Goal: Task Accomplishment & Management: Use online tool/utility

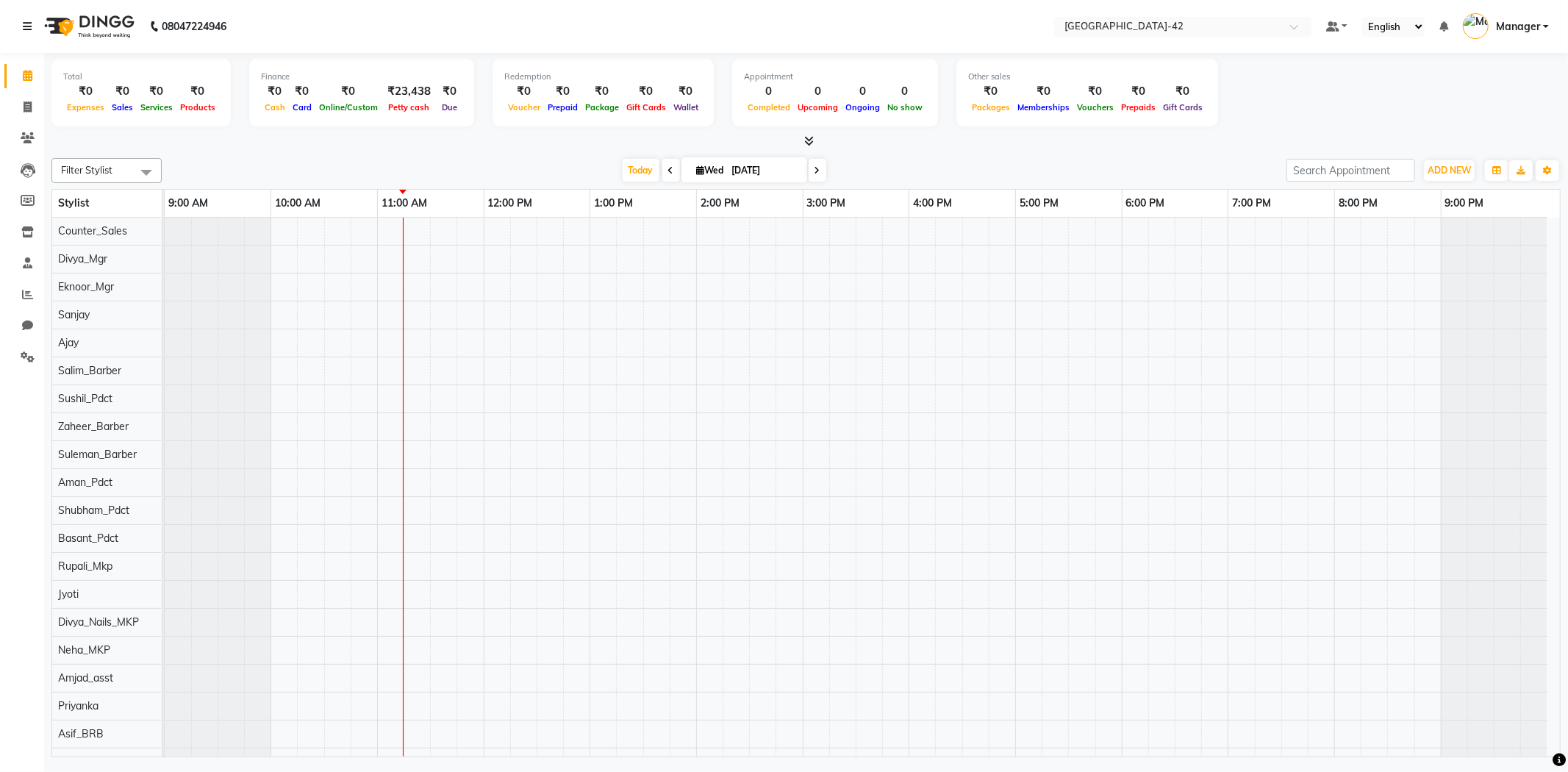
click at [24, 38] on link at bounding box center [30, 27] width 15 height 41
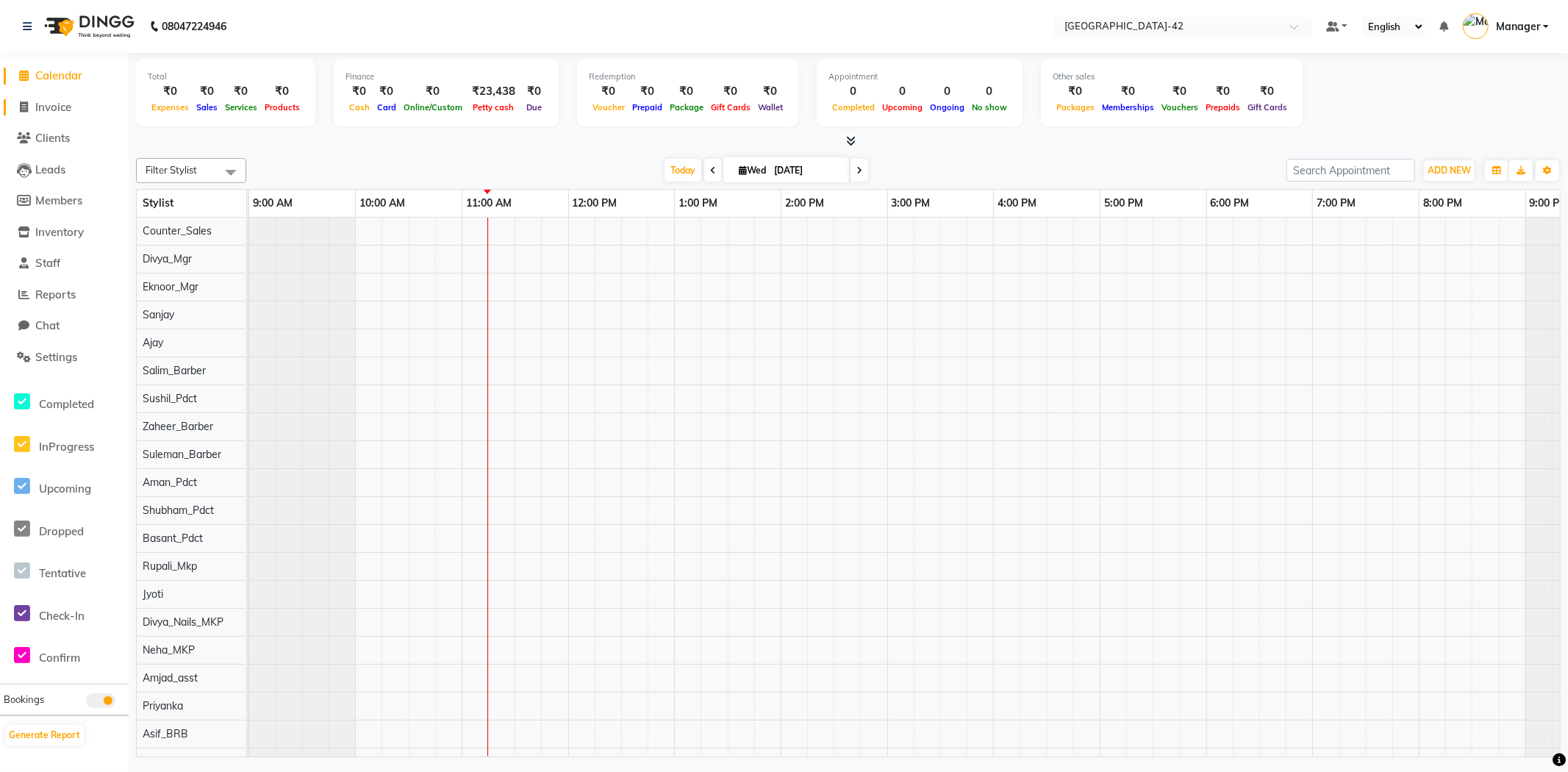
click at [31, 104] on span at bounding box center [24, 108] width 22 height 17
select select "service"
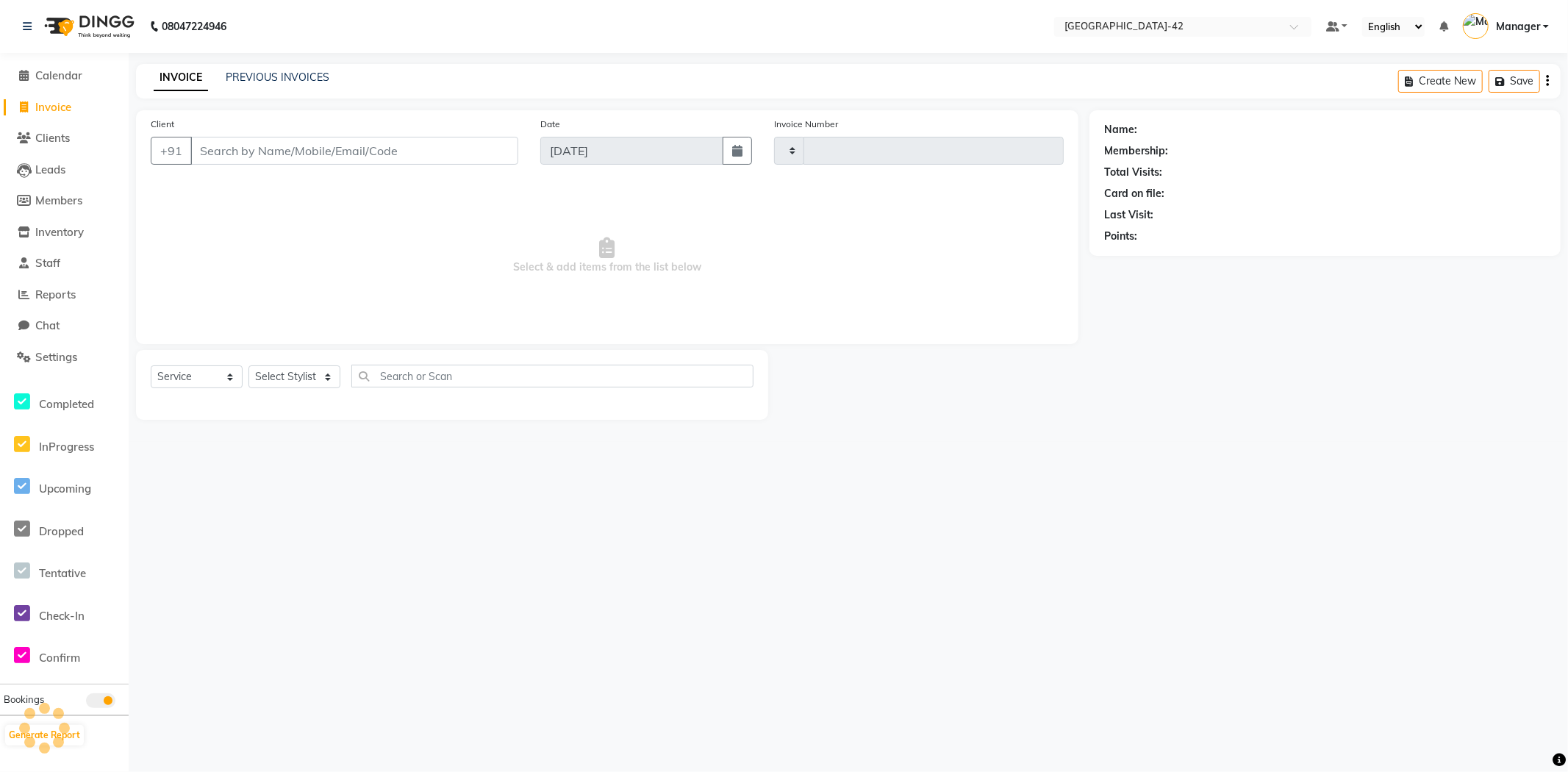
type input "0381"
select select "8692"
click at [356, 157] on input "Client" at bounding box center [354, 151] width 328 height 28
type input "9818002732"
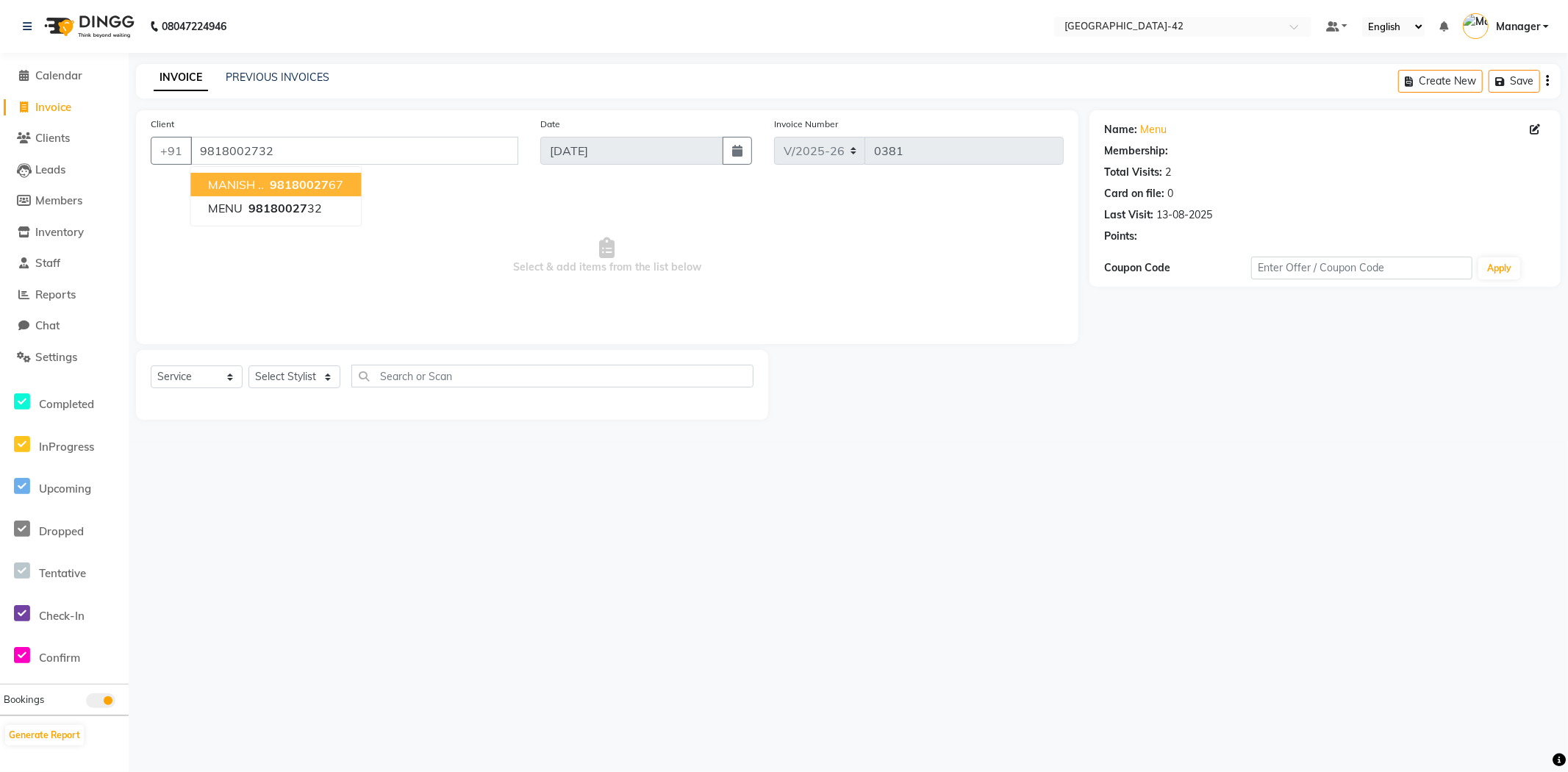
select select "1: Object"
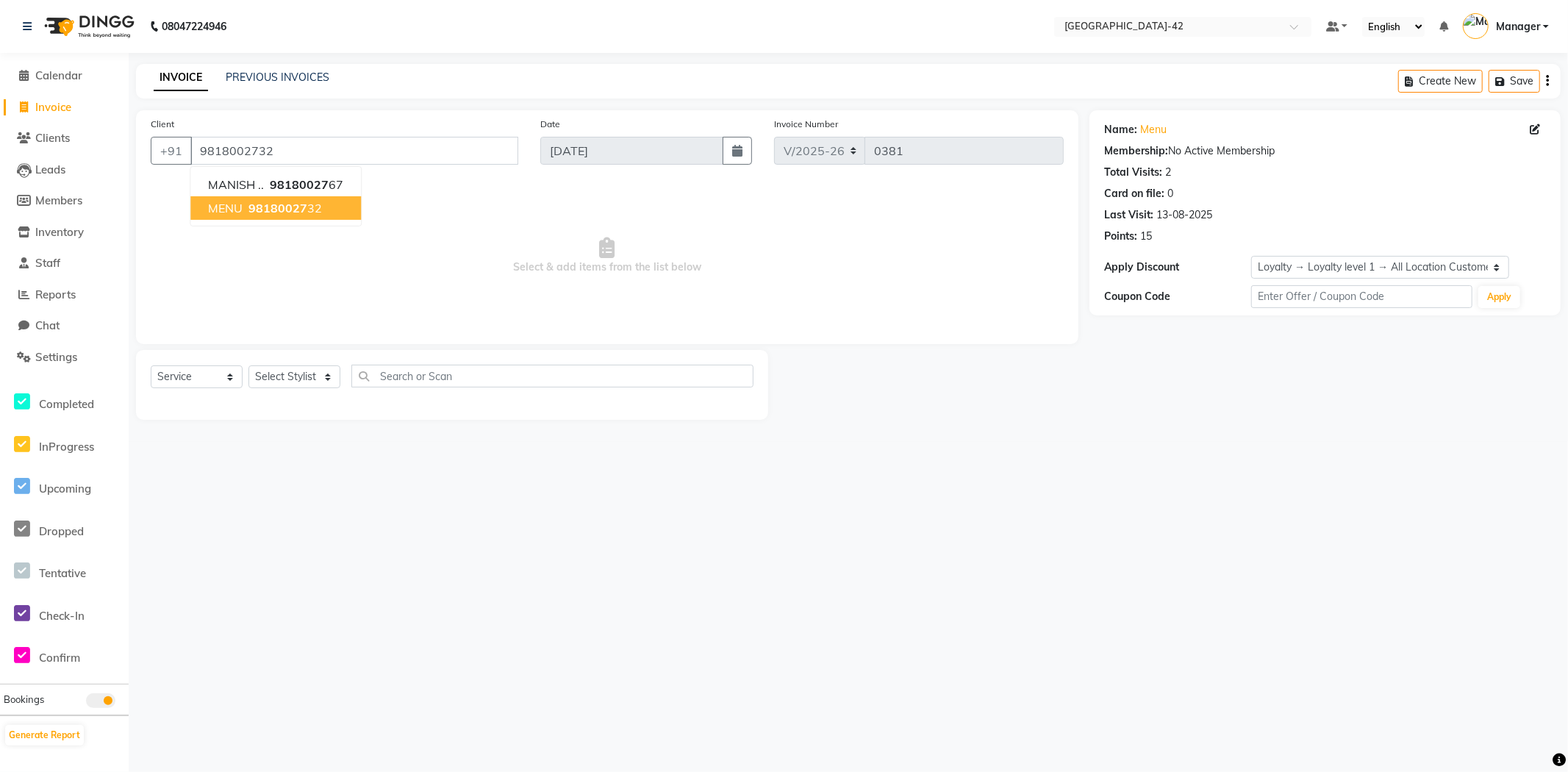
click at [281, 215] on span "98180027" at bounding box center [277, 207] width 59 height 15
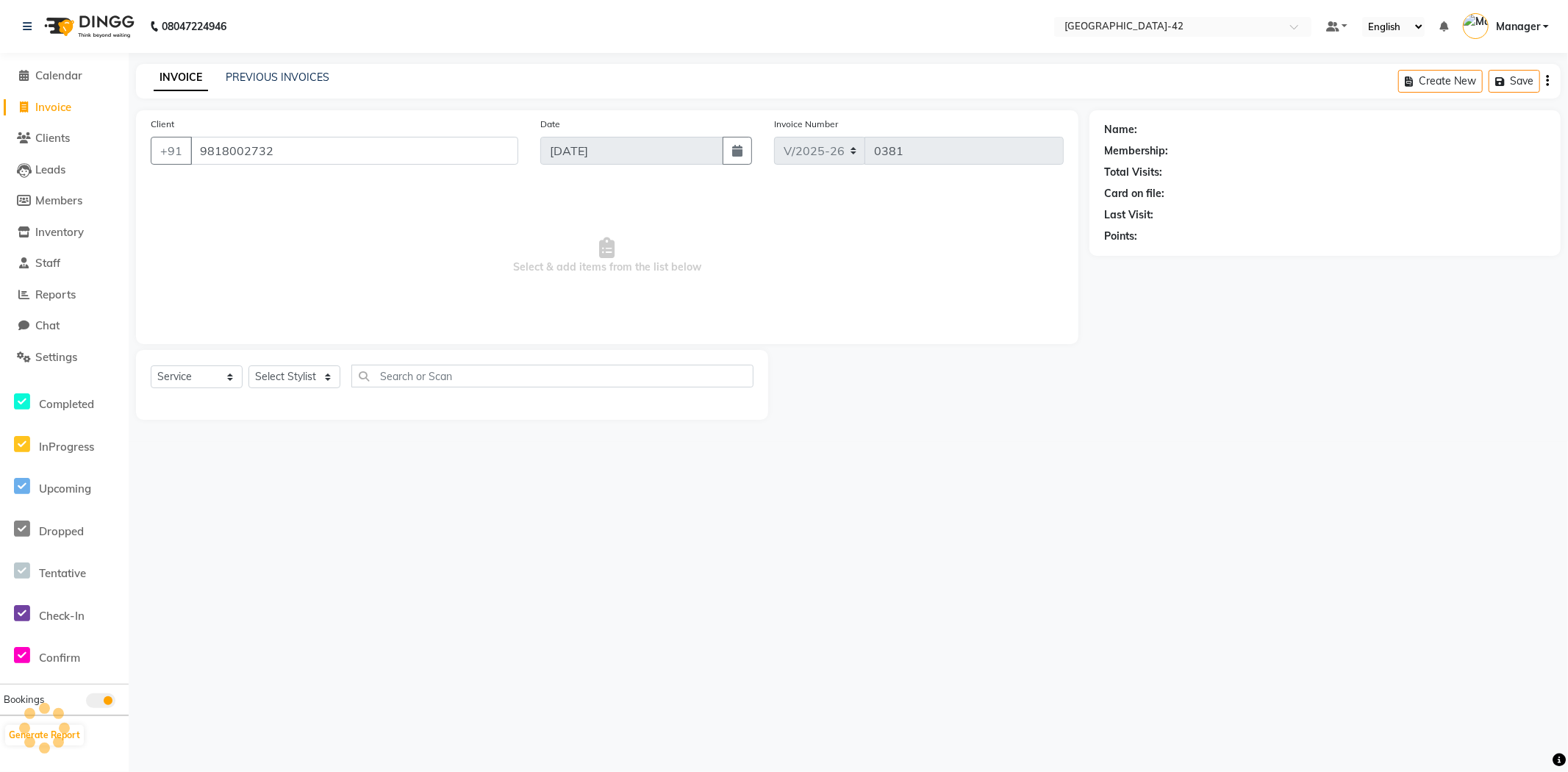
select select "1: Object"
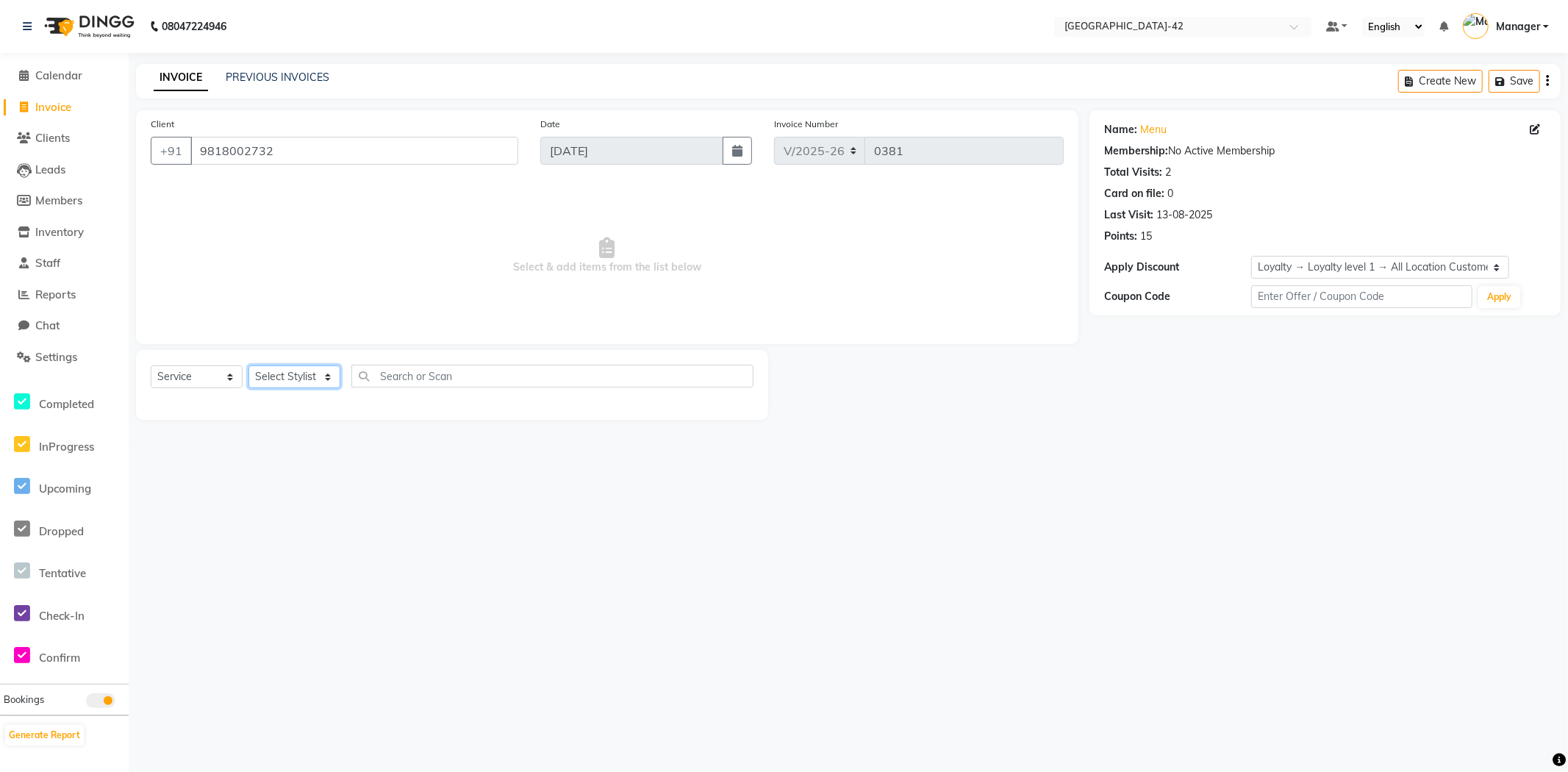
click at [312, 383] on select "Select Stylist Ajay Aman_Pdct Amjad_asst Ankit_asst Asif_BRB Basant_Pdct Counte…" at bounding box center [294, 377] width 92 height 23
select select "88343"
click at [248, 366] on select "Select Stylist Ajay Aman_Pdct Amjad_asst Ankit_asst Asif_BRB Basant_Pdct Counte…" at bounding box center [294, 377] width 92 height 23
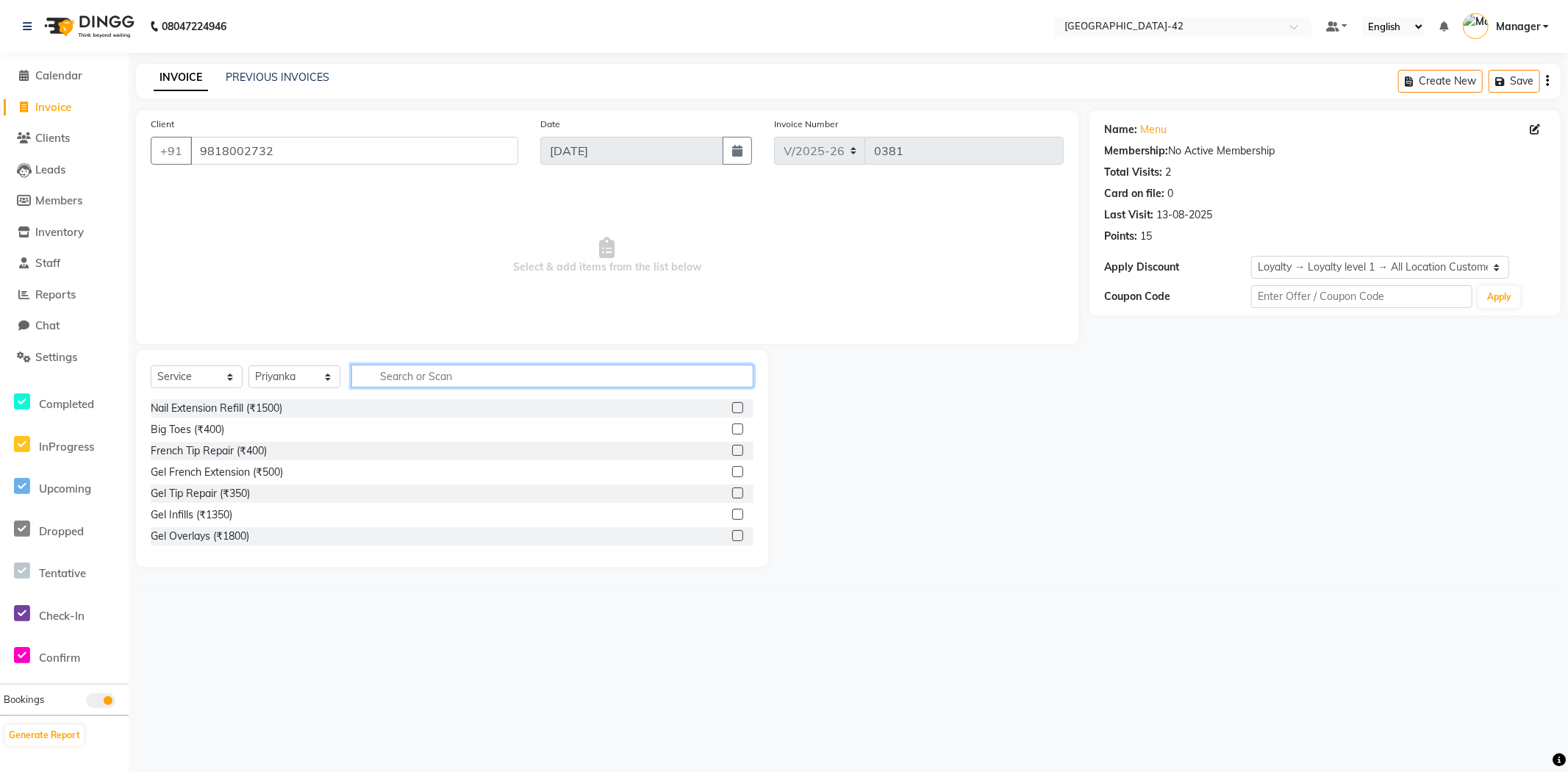
click at [415, 385] on input "text" at bounding box center [553, 376] width 402 height 23
type input "eye"
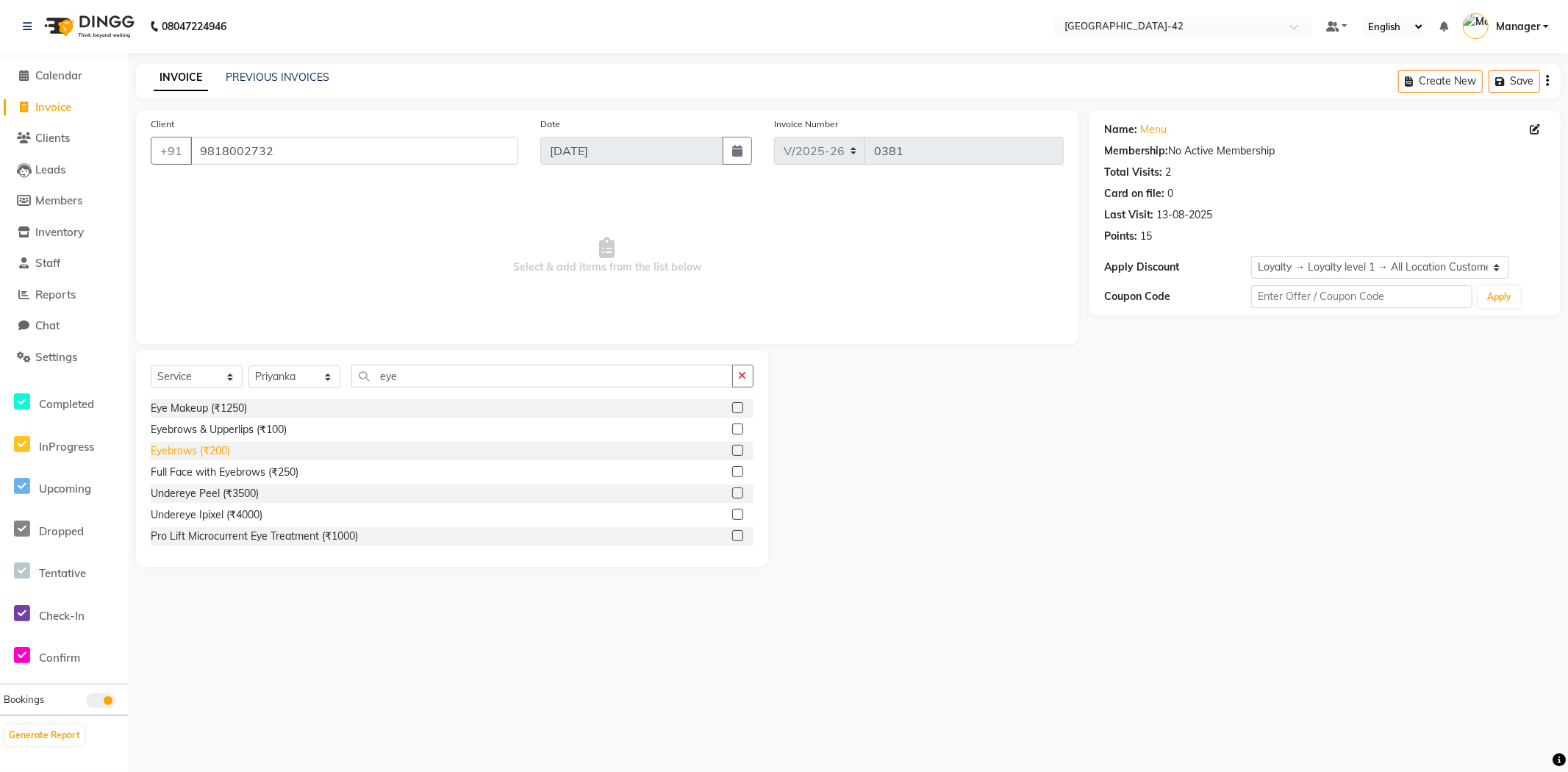
click at [170, 457] on div "Eyebrows (₹200)" at bounding box center [189, 451] width 79 height 16
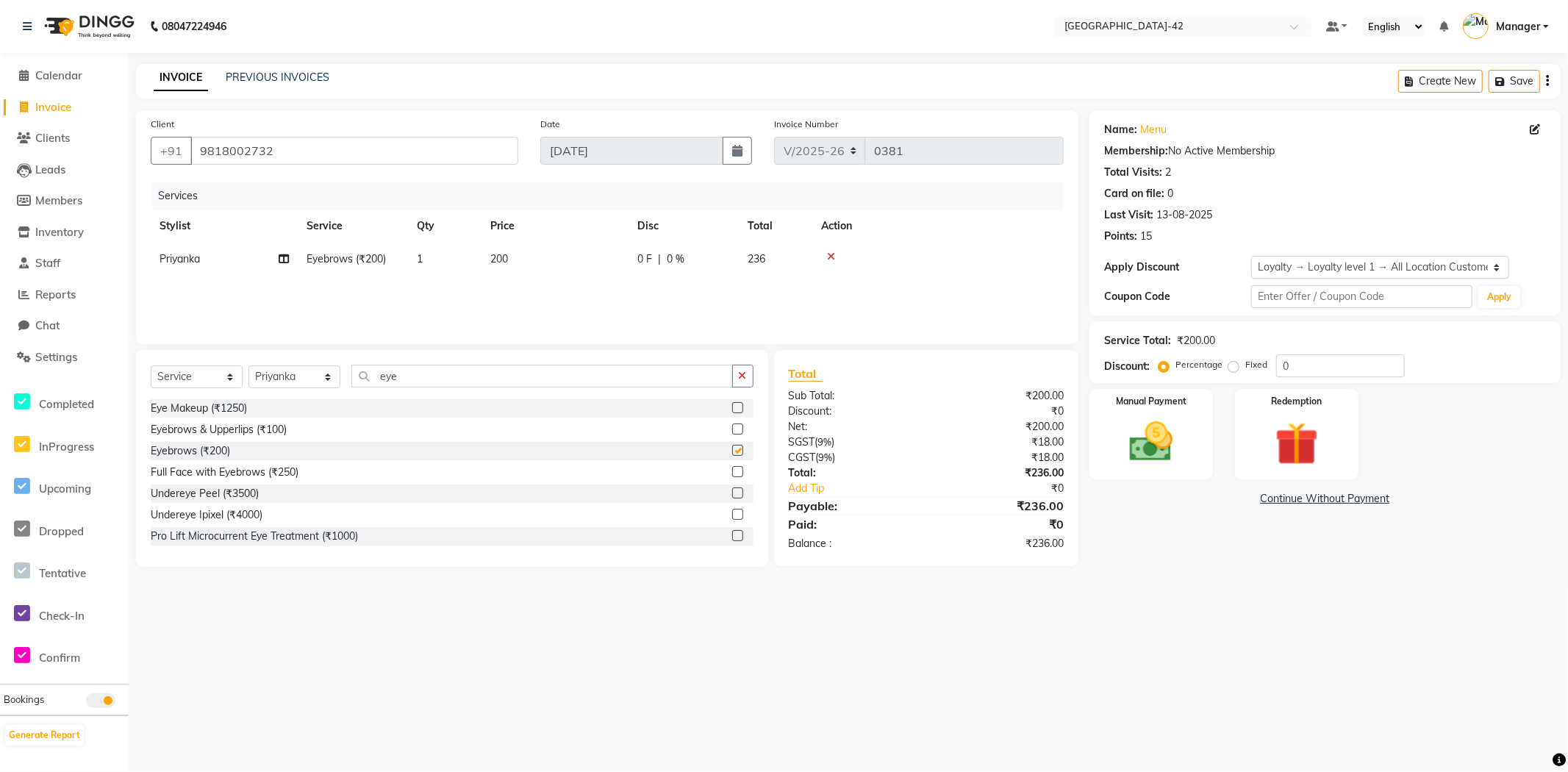
checkbox input "false"
click at [1182, 458] on img at bounding box center [1151, 442] width 74 height 52
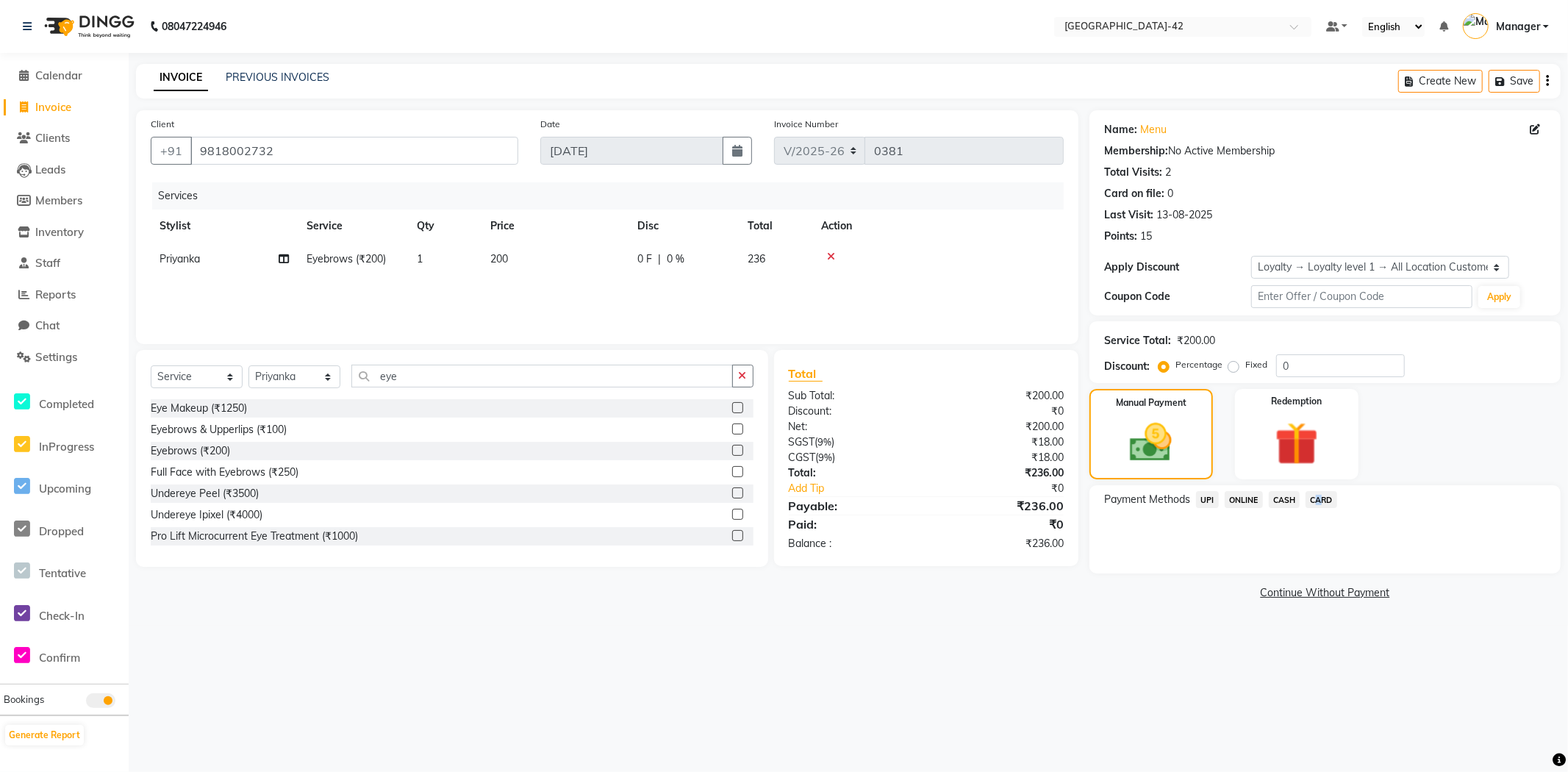
click at [1313, 496] on span "CARD" at bounding box center [1321, 500] width 31 height 17
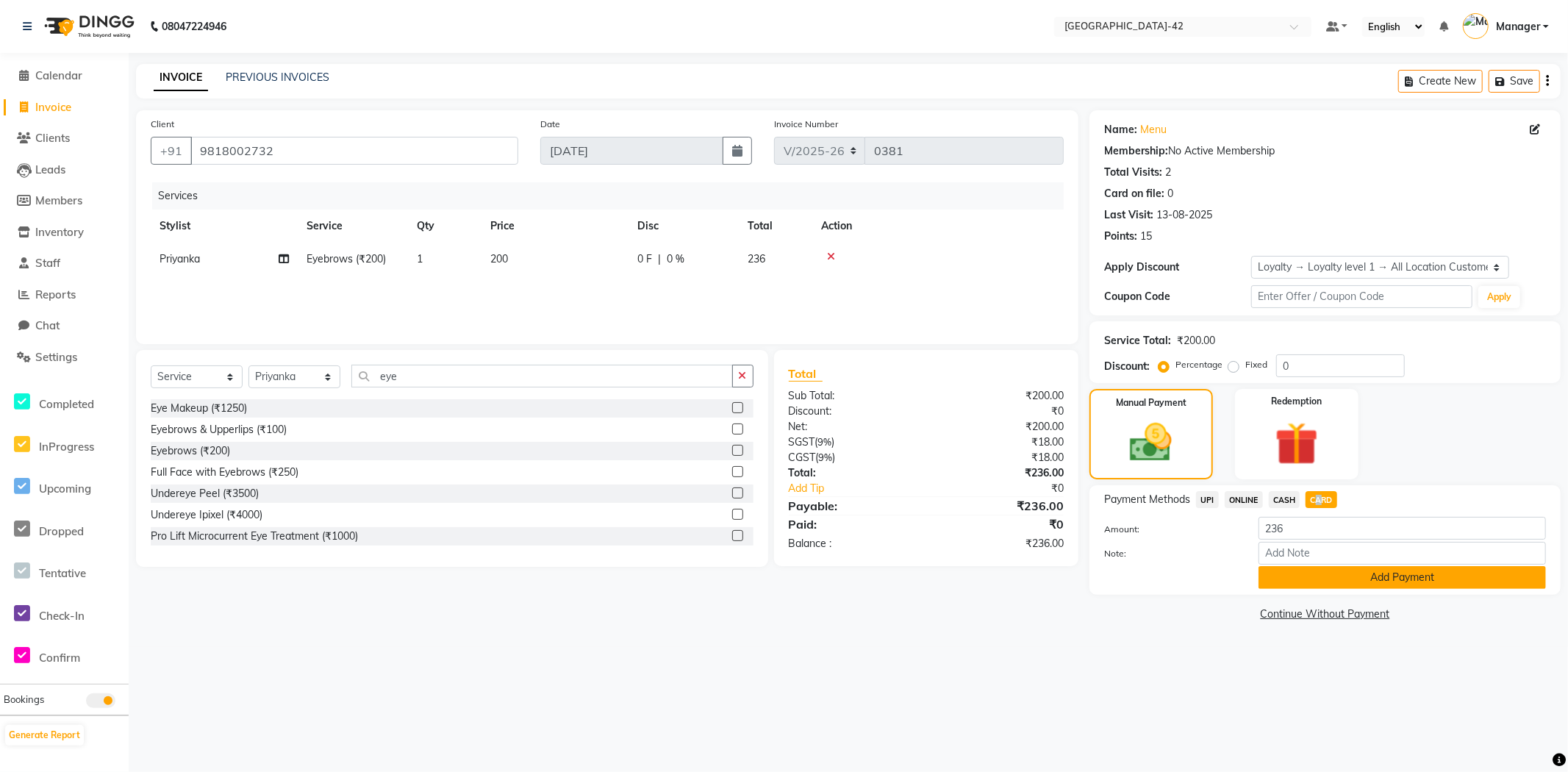
click at [1309, 579] on button "Add Payment" at bounding box center [1401, 577] width 287 height 23
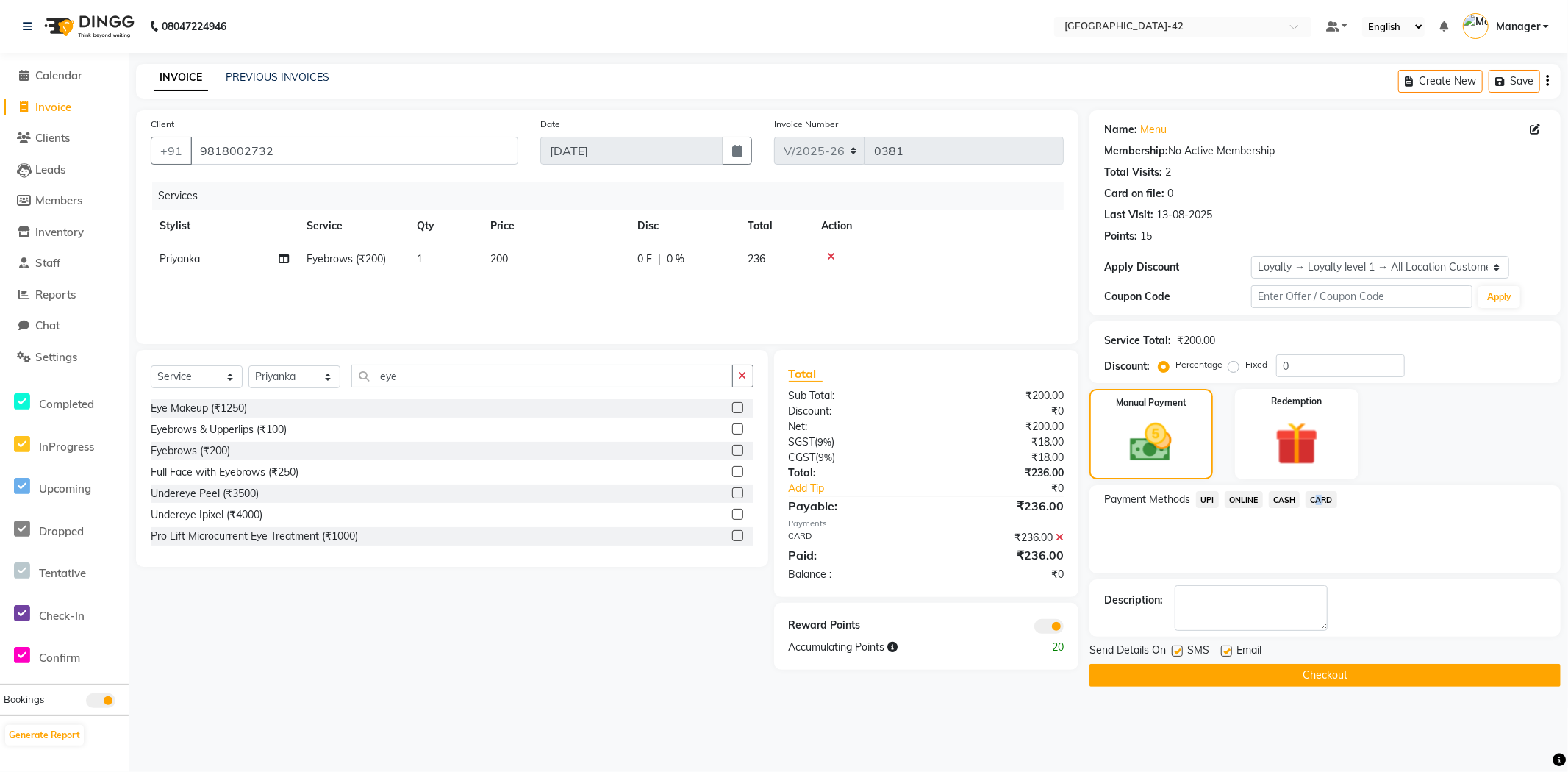
click at [1319, 673] on button "Checkout" at bounding box center [1325, 675] width 471 height 23
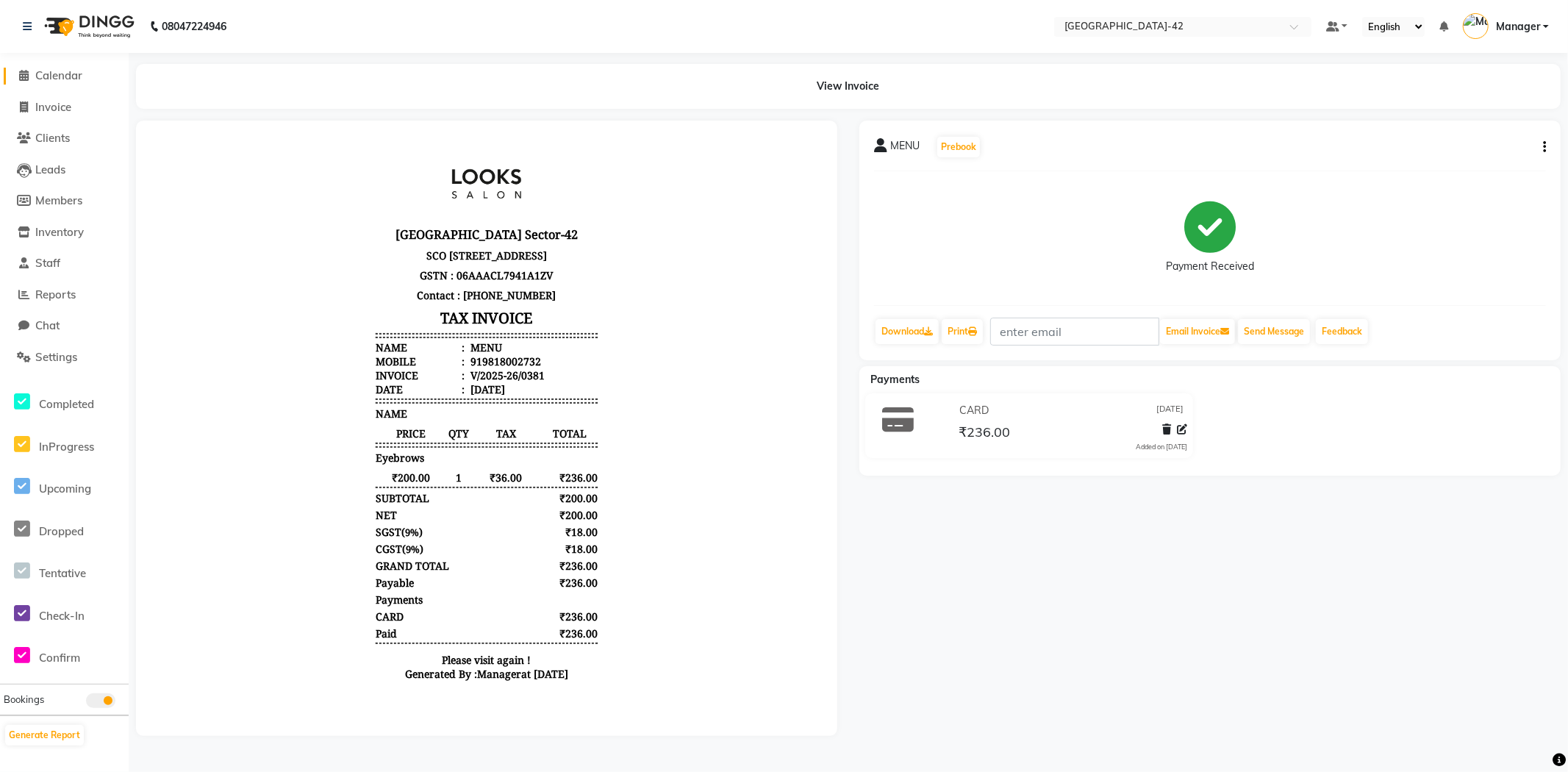
click at [31, 78] on span at bounding box center [24, 76] width 22 height 17
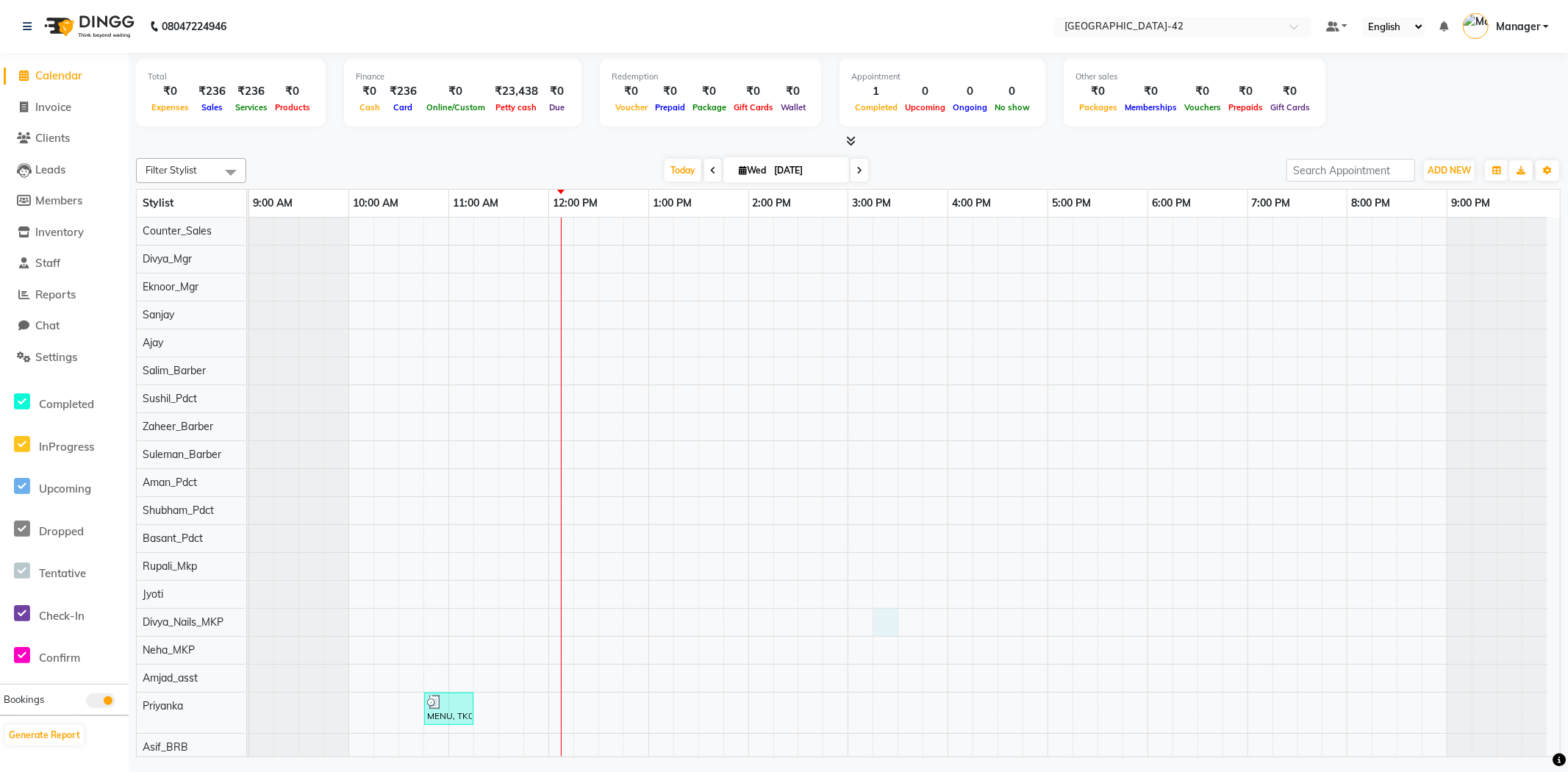
click at [888, 630] on div "MENU, TK01, 10:45 AM-11:15 AM, Eyebrows (₹200)" at bounding box center [904, 601] width 1310 height 767
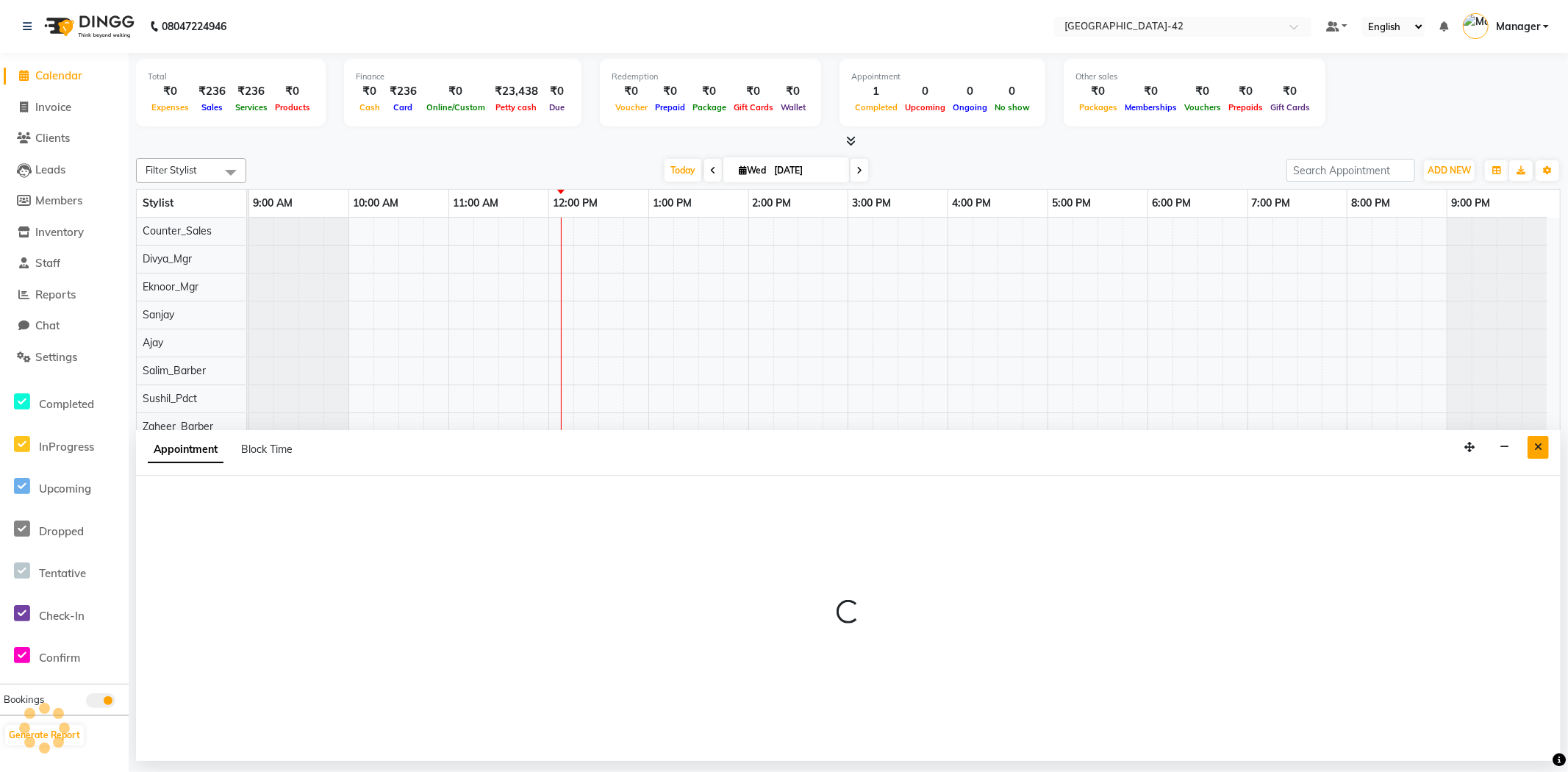
select select "87974"
select select "tentative"
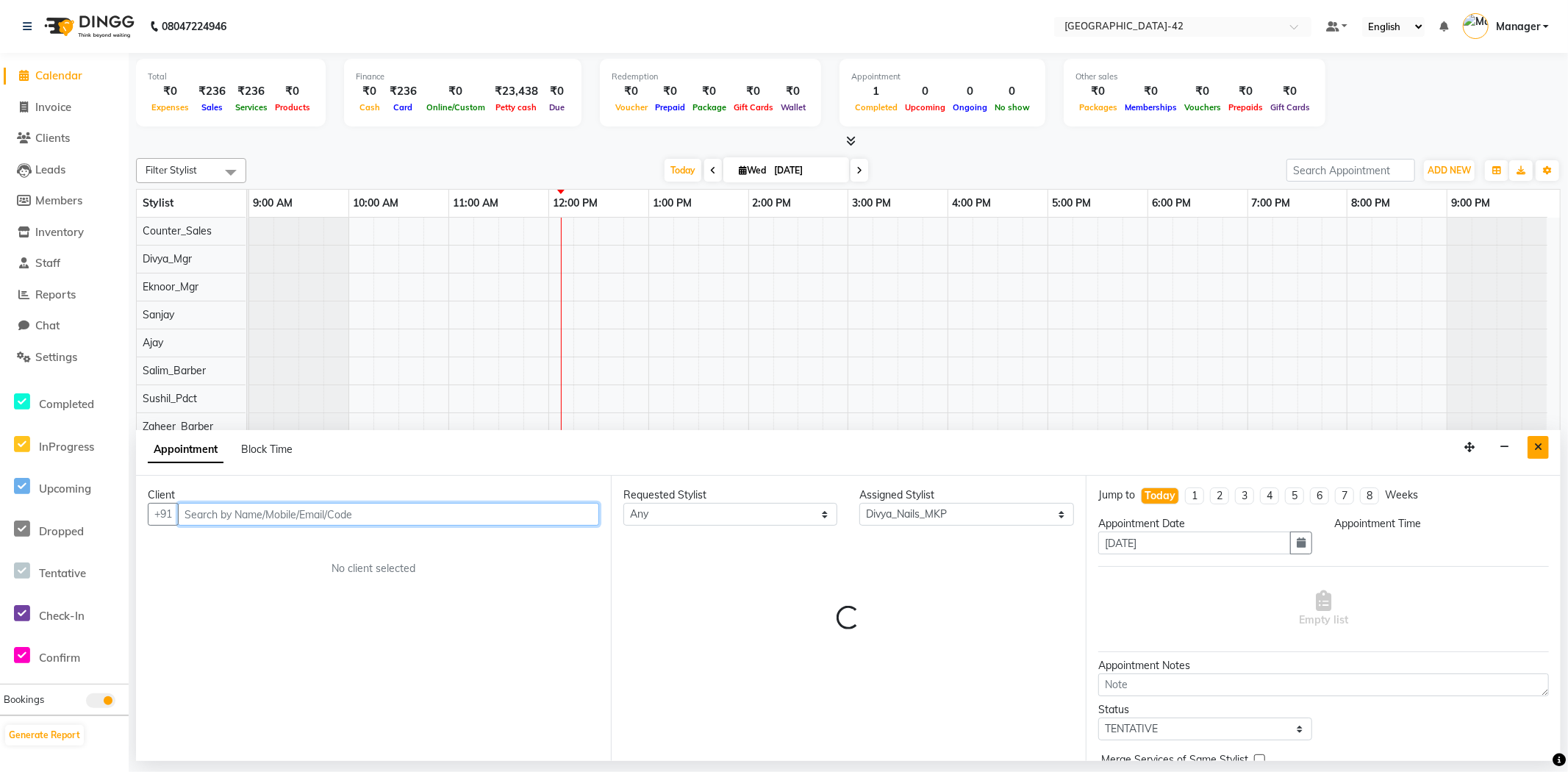
click at [1527, 447] on button "Close" at bounding box center [1537, 447] width 21 height 23
